Goal: Task Accomplishment & Management: Manage account settings

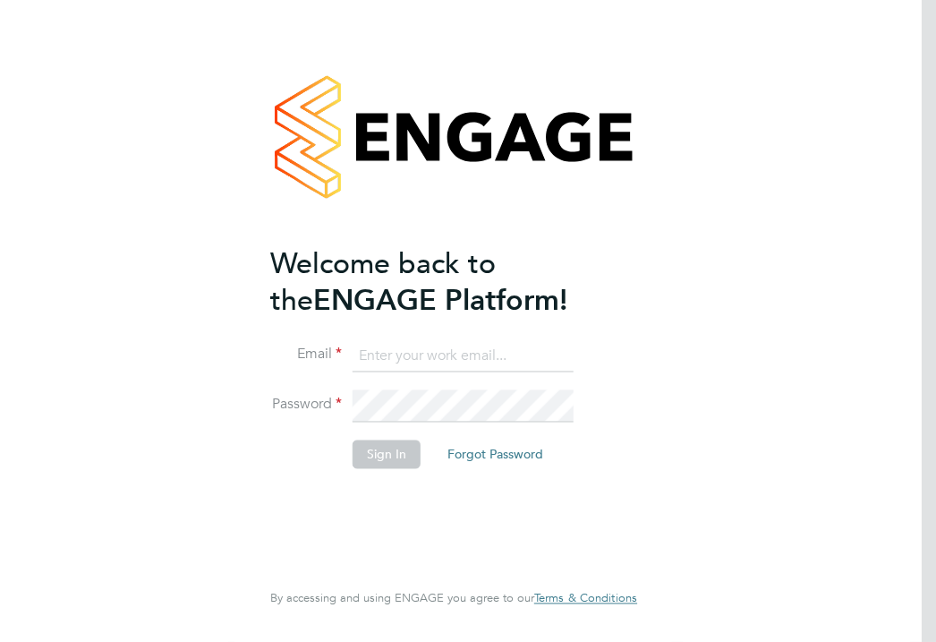
type input "clare.smith@reed.com"
click at [390, 453] on button "Sign In" at bounding box center [387, 453] width 68 height 29
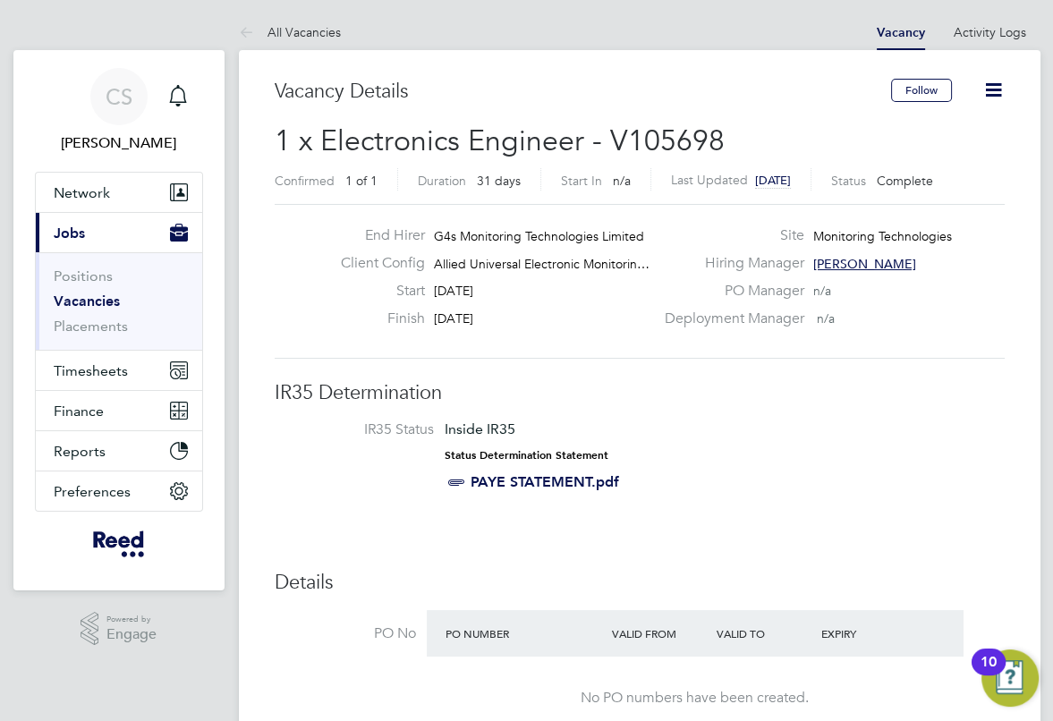
scroll to position [30, 149]
drag, startPoint x: 887, startPoint y: 0, endPoint x: 300, endPoint y: 309, distance: 663.3
click at [300, 309] on div "End Hirer G4s Monitoring Technologies Limited Client Config Allied Universal El…" at bounding box center [640, 281] width 745 height 110
click at [97, 277] on link "Positions" at bounding box center [83, 276] width 59 height 17
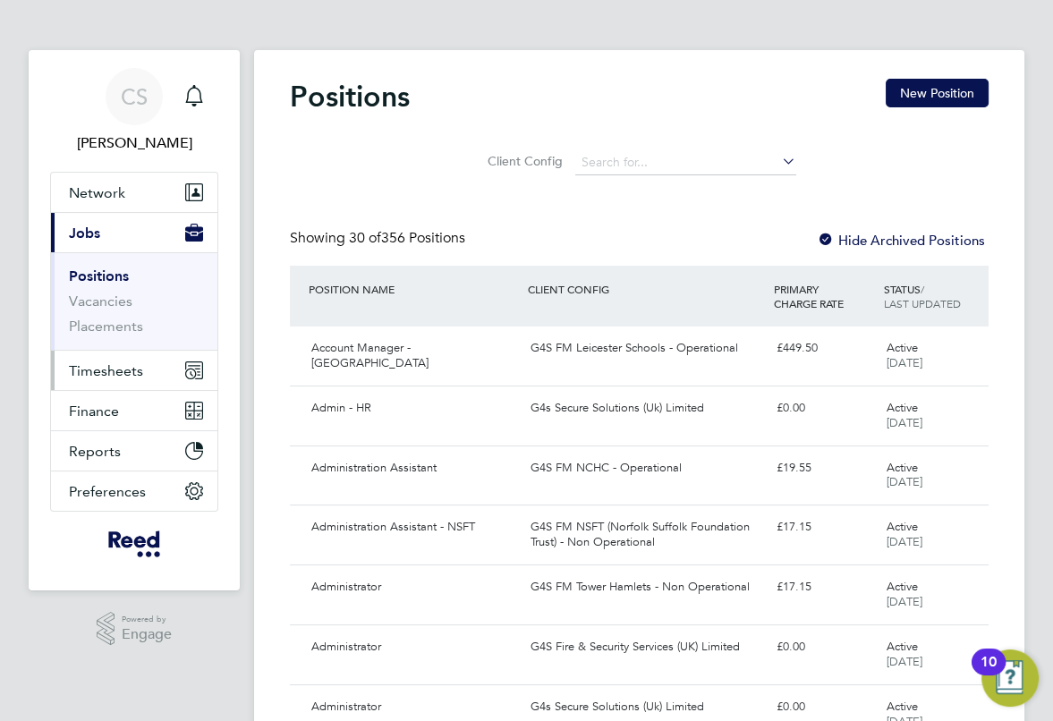
click at [105, 370] on span "Timesheets" at bounding box center [106, 370] width 74 height 17
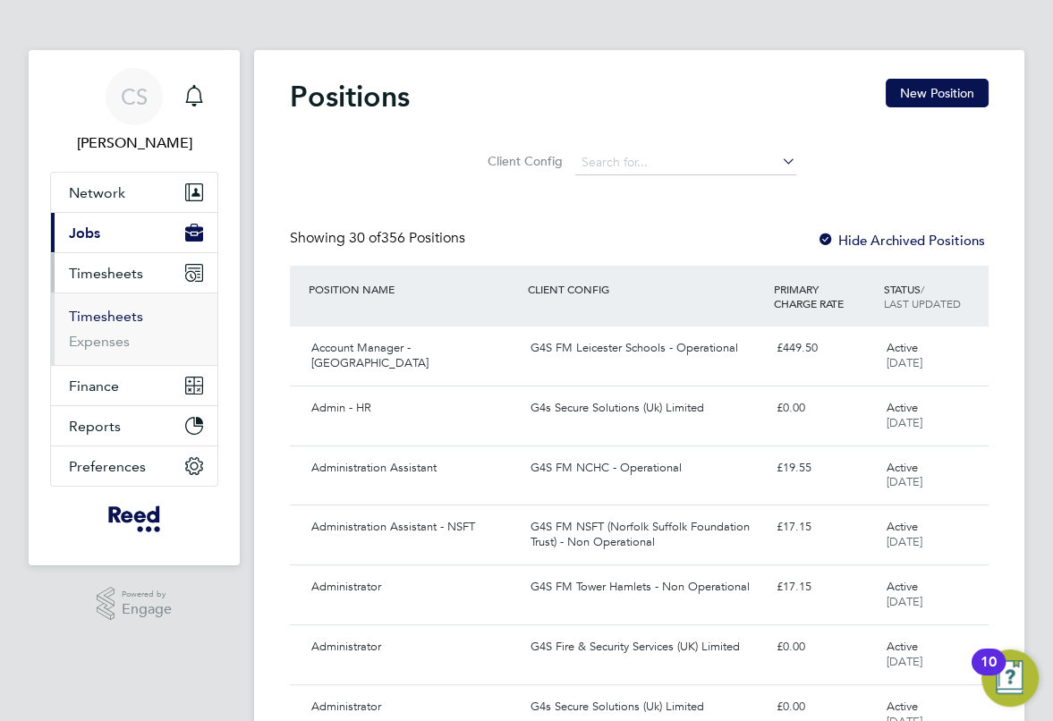
click at [90, 314] on link "Timesheets" at bounding box center [106, 316] width 74 height 17
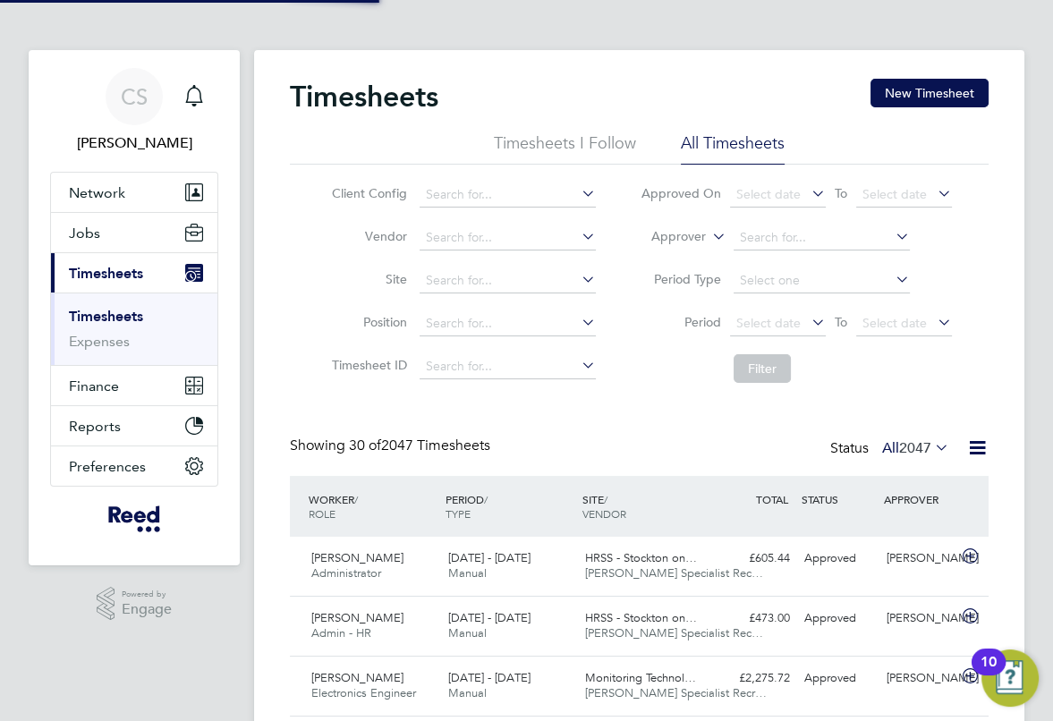
scroll to position [9, 9]
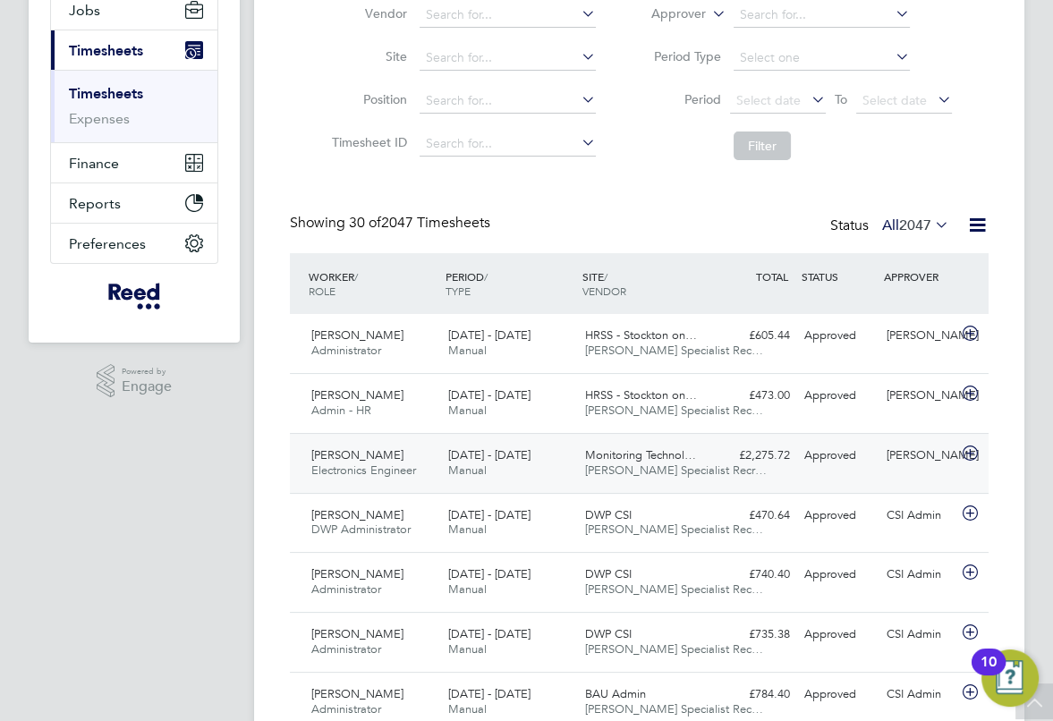
click at [346, 447] on span "[PERSON_NAME]" at bounding box center [357, 454] width 92 height 15
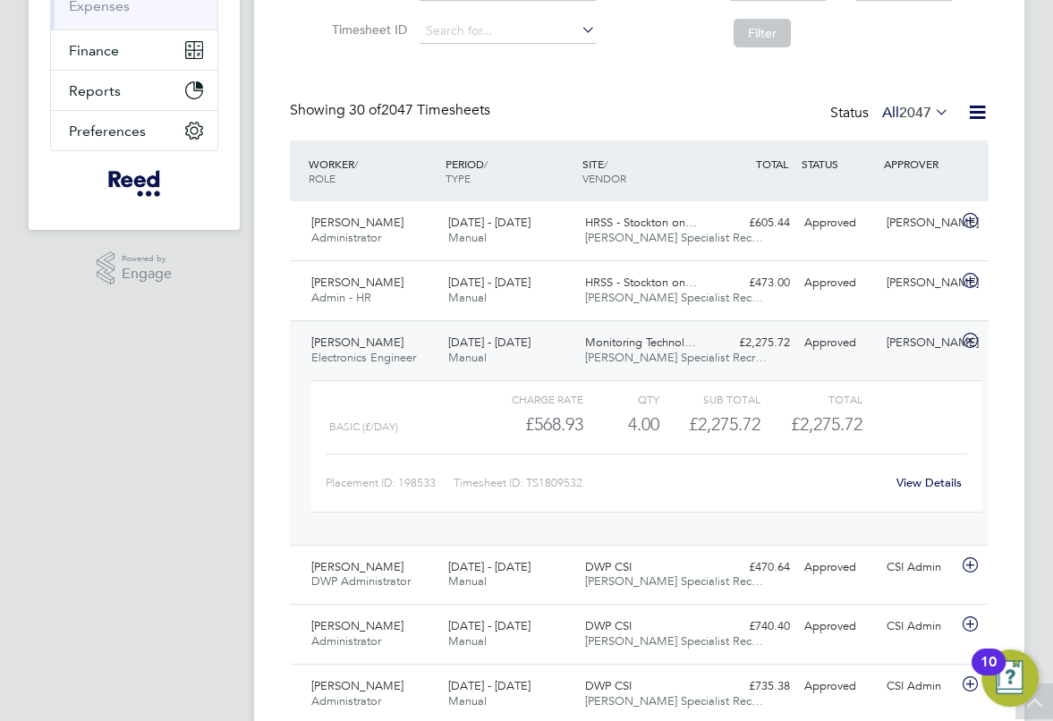
click at [904, 481] on link "View Details" at bounding box center [928, 482] width 65 height 15
